Goal: Transaction & Acquisition: Download file/media

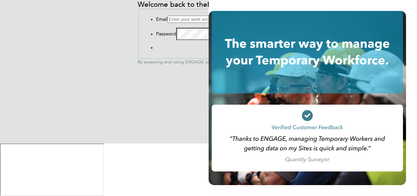
type input "jane@northbuildrecruit.com"
click at [268, 73] on icon at bounding box center [307, 52] width 191 height 83
click at [156, 49] on button "Sign In" at bounding box center [156, 49] width 0 height 0
